Goal: Use online tool/utility

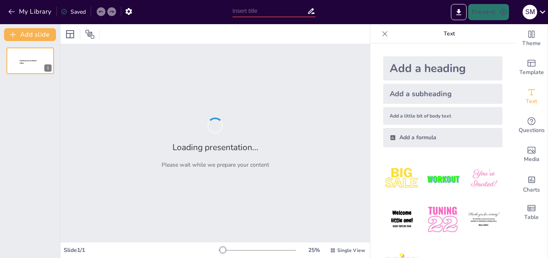
type input "Understanding Aggregate Demand: Components and Functions"
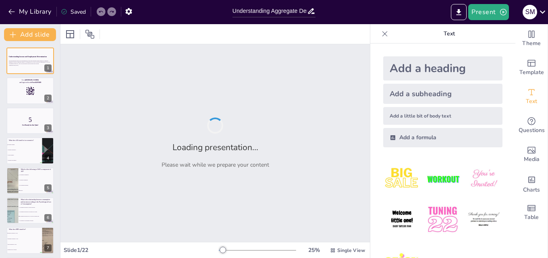
checkbox input "true"
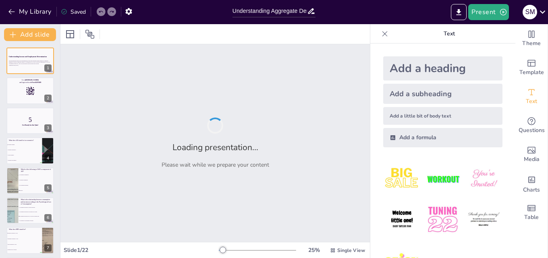
checkbox input "true"
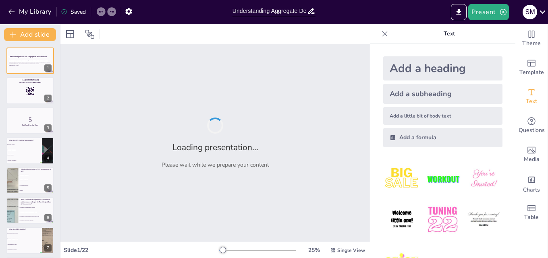
checkbox input "true"
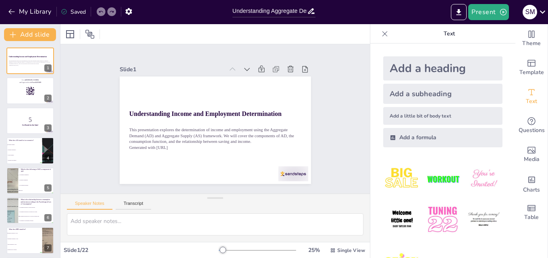
checkbox input "true"
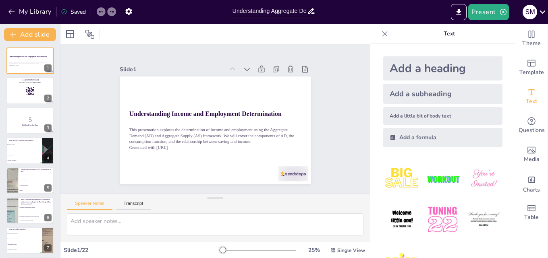
checkbox input "true"
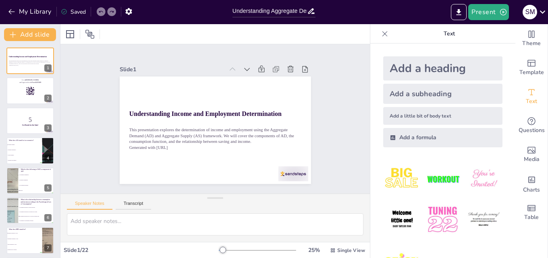
checkbox input "true"
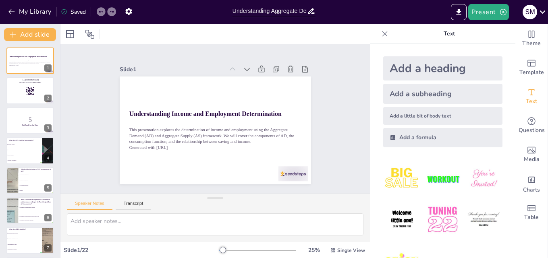
checkbox input "true"
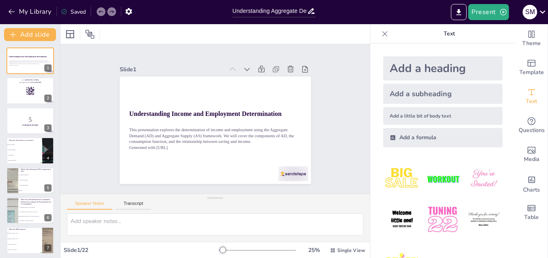
checkbox input "true"
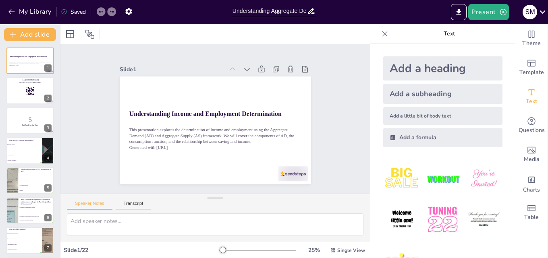
checkbox input "true"
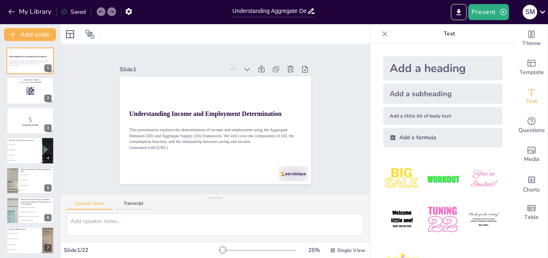
checkbox input "true"
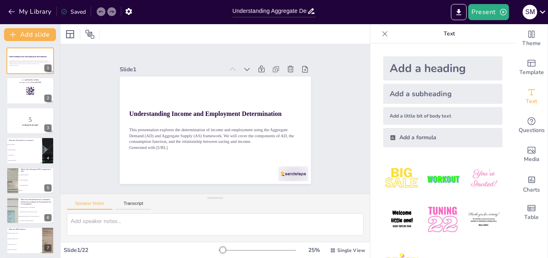
checkbox input "true"
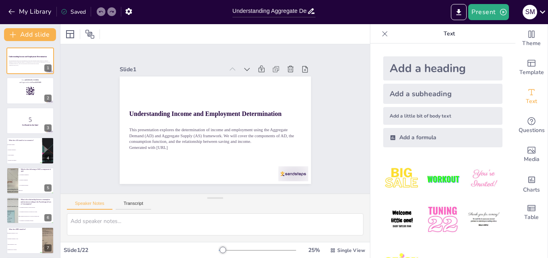
checkbox input "true"
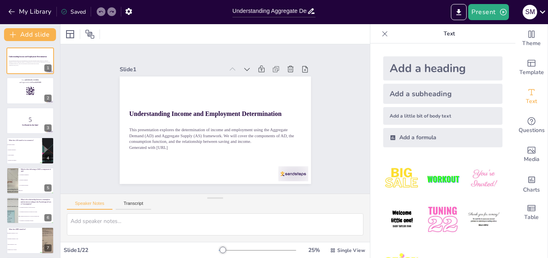
checkbox input "true"
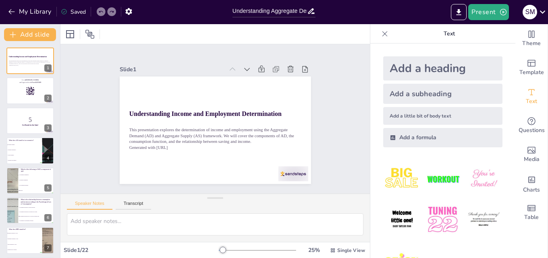
checkbox input "true"
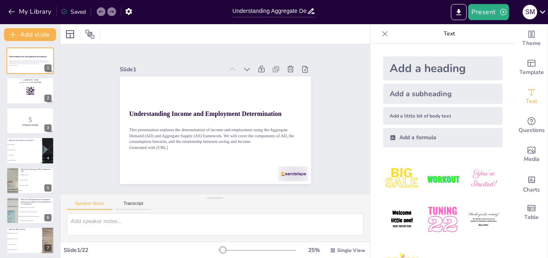
checkbox input "true"
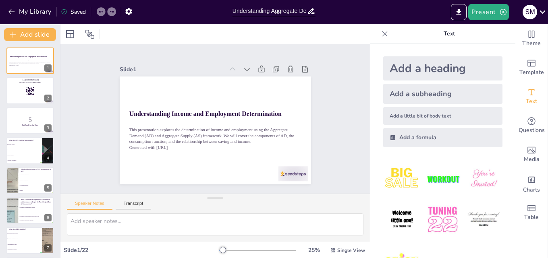
checkbox input "true"
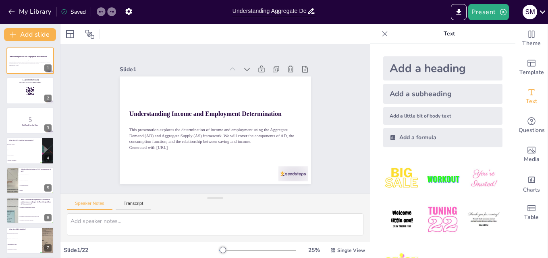
checkbox input "true"
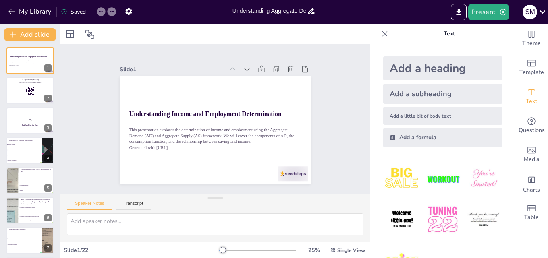
checkbox input "true"
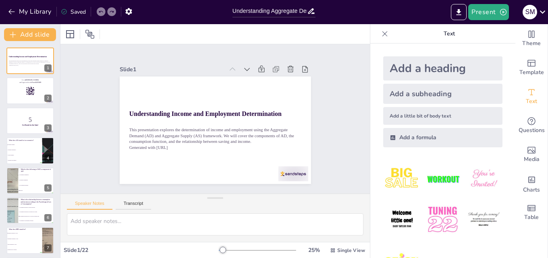
checkbox input "true"
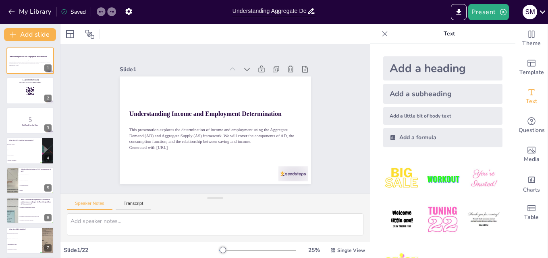
checkbox input "true"
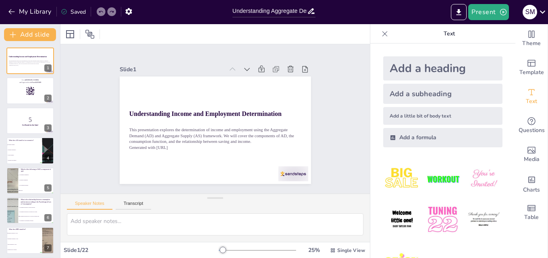
checkbox input "true"
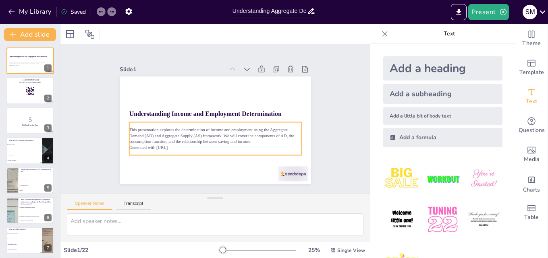
checkbox input "true"
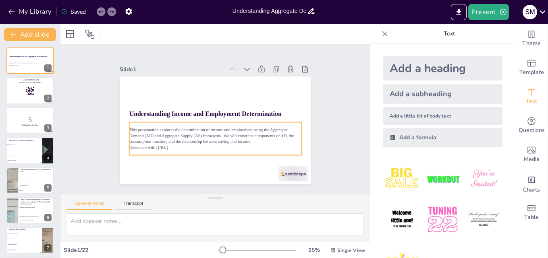
checkbox input "true"
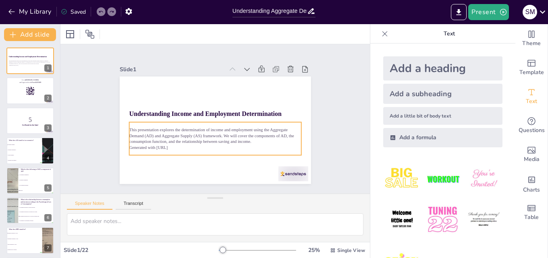
checkbox input "true"
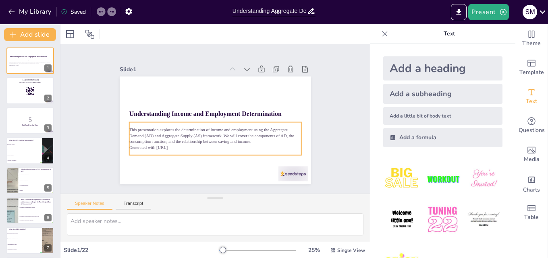
checkbox input "true"
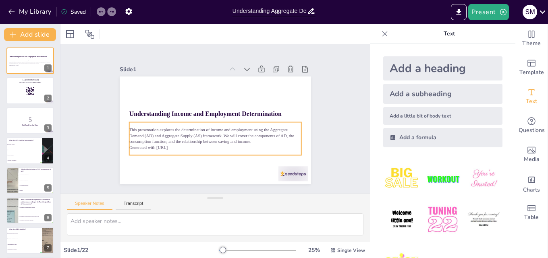
checkbox input "true"
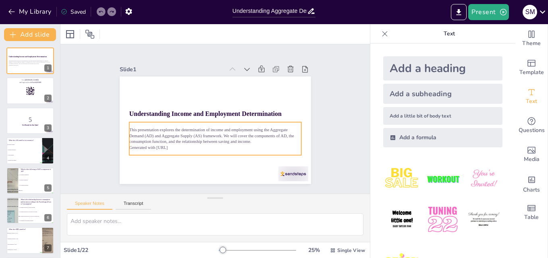
checkbox input "true"
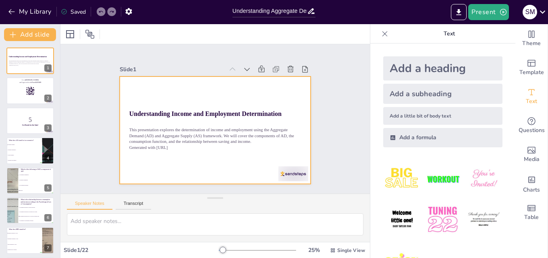
checkbox input "true"
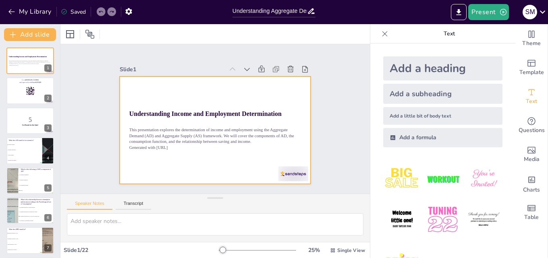
checkbox input "true"
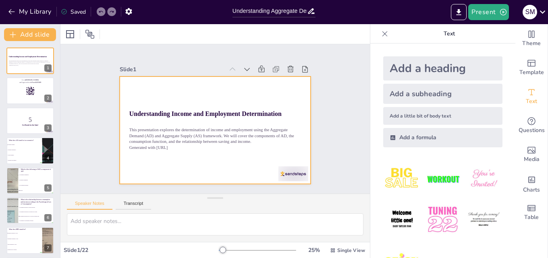
checkbox input "true"
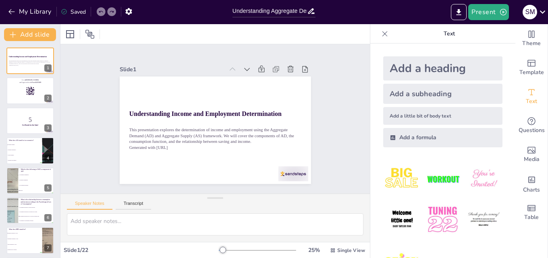
checkbox input "true"
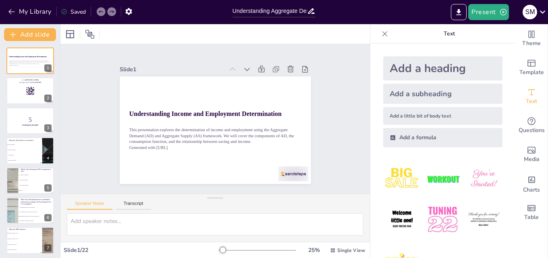
checkbox input "true"
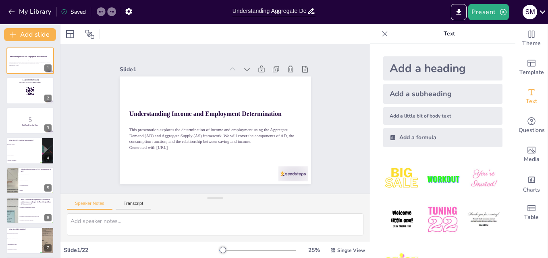
checkbox input "true"
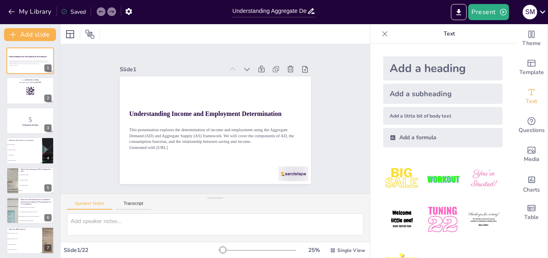
checkbox input "true"
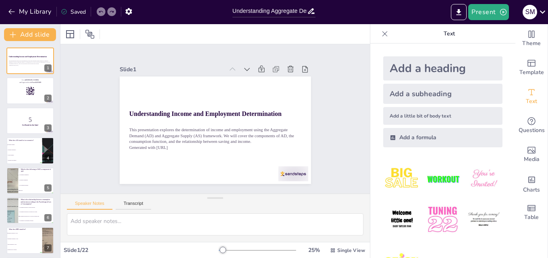
checkbox input "true"
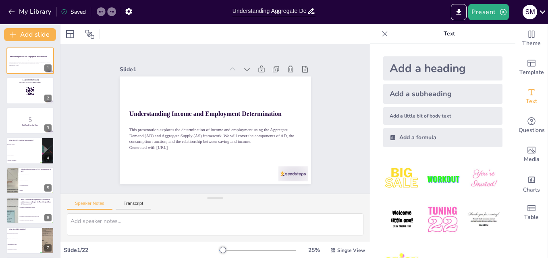
checkbox input "true"
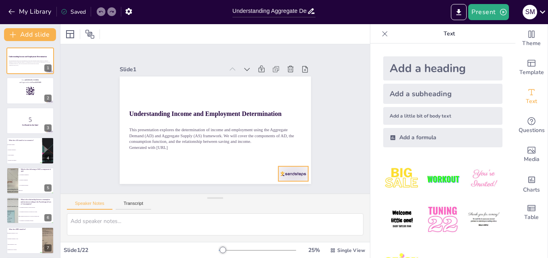
checkbox input "true"
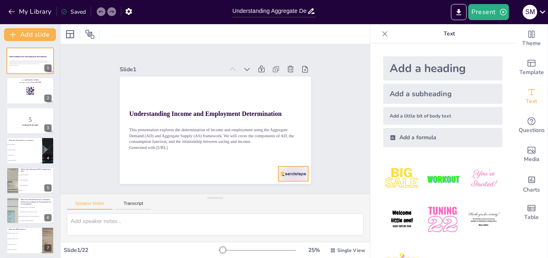
checkbox input "true"
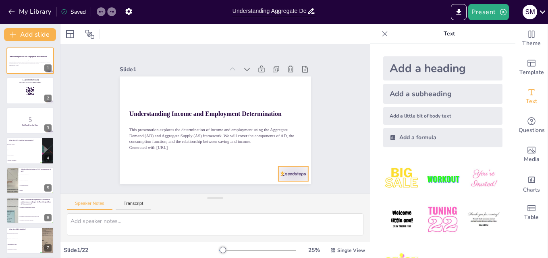
checkbox input "true"
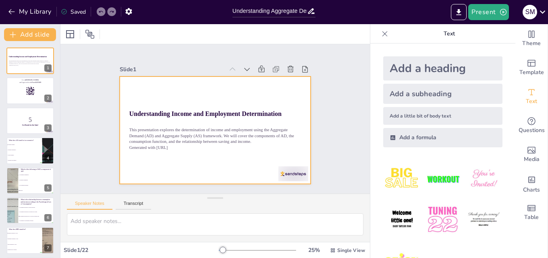
checkbox input "true"
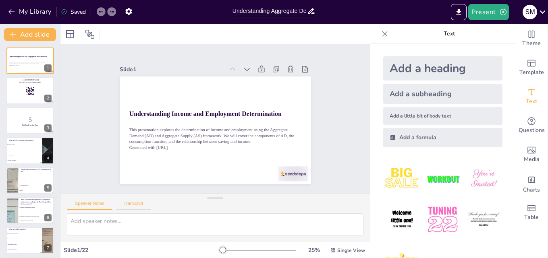
click at [135, 203] on button "Transcript" at bounding box center [134, 205] width 36 height 9
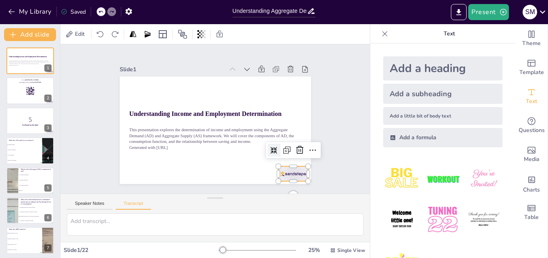
click at [147, 82] on div at bounding box center [131, 73] width 31 height 18
click at [138, 157] on div at bounding box center [122, 140] width 31 height 32
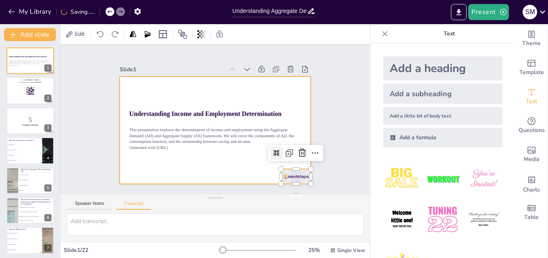
click at [229, 169] on div at bounding box center [209, 129] width 219 height 188
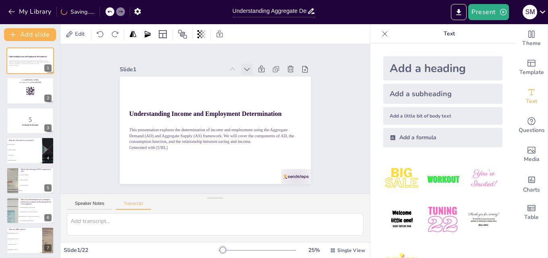
click at [161, 111] on icon at bounding box center [156, 116] width 11 height 11
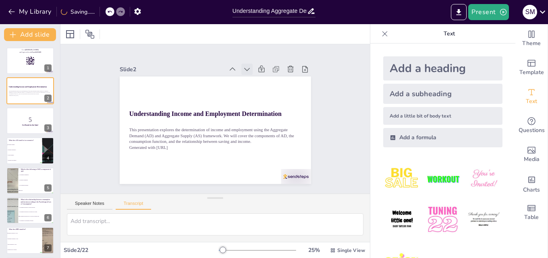
click at [267, 129] on icon at bounding box center [272, 134] width 10 height 10
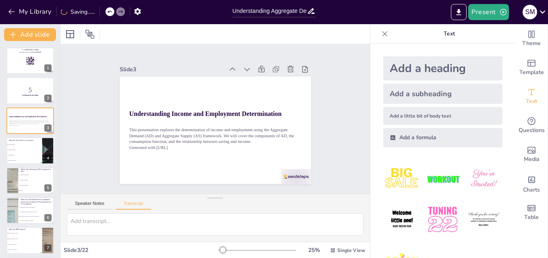
click at [174, 151] on icon at bounding box center [169, 156] width 10 height 10
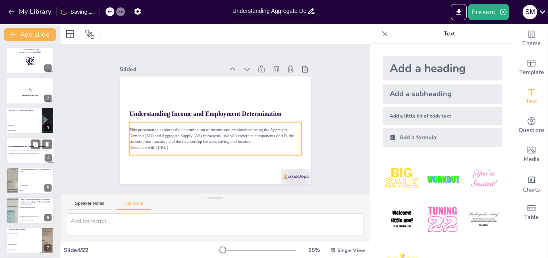
drag, startPoint x: 39, startPoint y: 140, endPoint x: 22, endPoint y: 154, distance: 21.8
click at [22, 154] on div "Understanding Income and Employment Determination This presentation explores th…" at bounding box center [30, 150] width 48 height 27
click at [19, 153] on p "Generated with [URL]" at bounding box center [29, 154] width 43 height 2
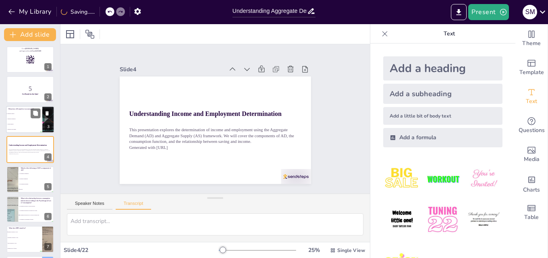
click at [21, 121] on li "Aggregate Distribution" at bounding box center [24, 118] width 36 height 5
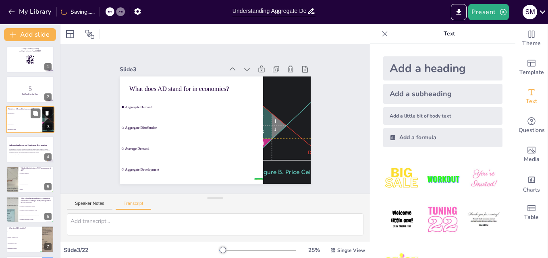
scroll to position [0, 0]
click at [11, 89] on p "5" at bounding box center [29, 89] width 43 height 9
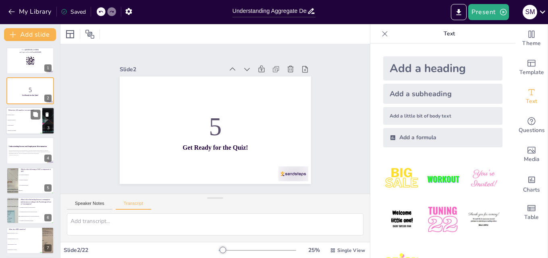
click at [19, 120] on span "Aggregate Distribution" at bounding box center [24, 120] width 35 height 1
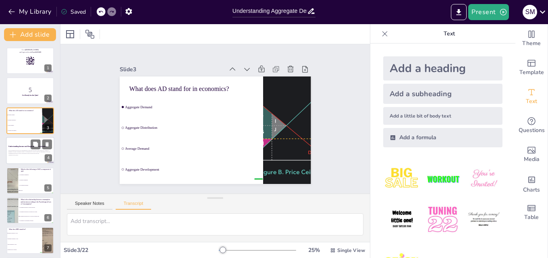
click at [14, 163] on div at bounding box center [30, 150] width 48 height 27
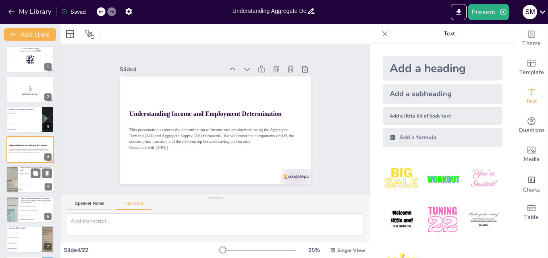
click at [23, 185] on li "Government expenditure" at bounding box center [36, 184] width 36 height 5
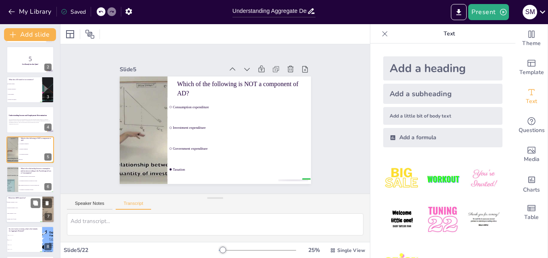
click at [21, 212] on li "Mean Propensity to Save" at bounding box center [24, 214] width 36 height 6
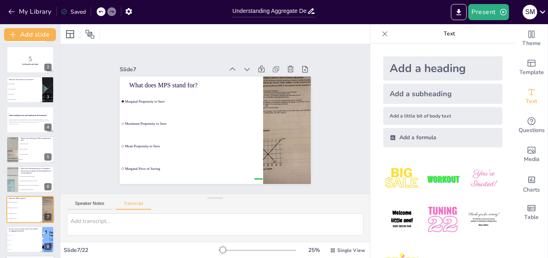
scroll to position [91, 0]
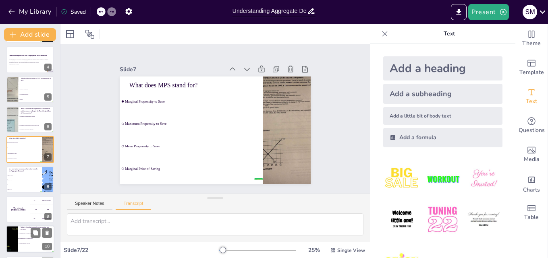
click at [25, 238] on span "Saving increases as income increases" at bounding box center [36, 238] width 35 height 1
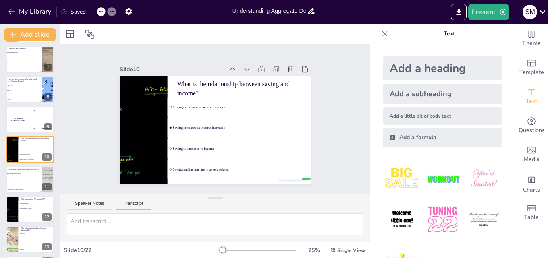
click at [134, 205] on button "Transcript" at bounding box center [134, 205] width 36 height 9
click at [136, 204] on button "Transcript" at bounding box center [134, 205] width 36 height 9
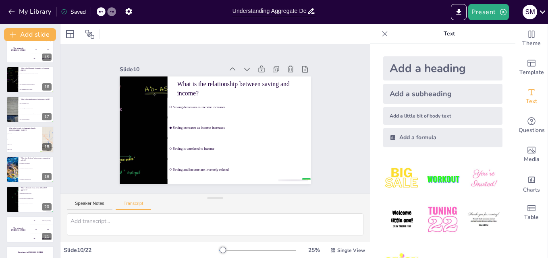
scroll to position [451, 0]
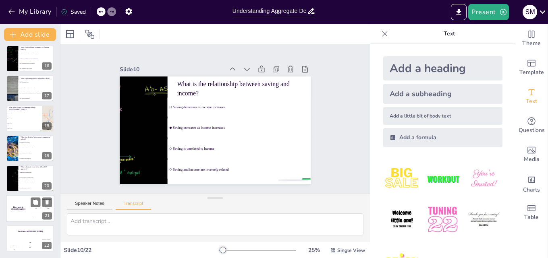
click at [22, 201] on div "The winner is [PERSON_NAME]" at bounding box center [18, 208] width 24 height 27
